Goal: Information Seeking & Learning: Compare options

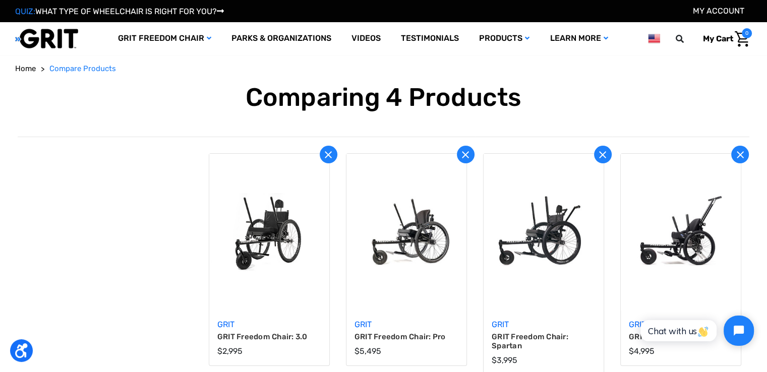
click at [280, 233] on img "GRIT Freedom Chair: 3.0" at bounding box center [269, 232] width 117 height 78
click at [423, 227] on img "GRIT Freedom Chair: Pro" at bounding box center [406, 232] width 117 height 78
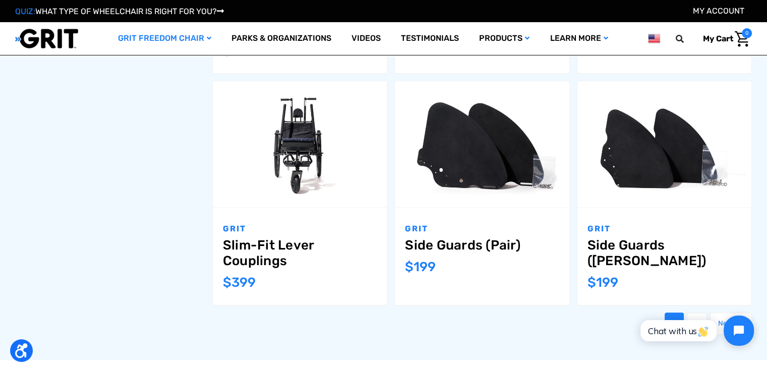
scroll to position [1124, 0]
